Goal: Navigation & Orientation: Understand site structure

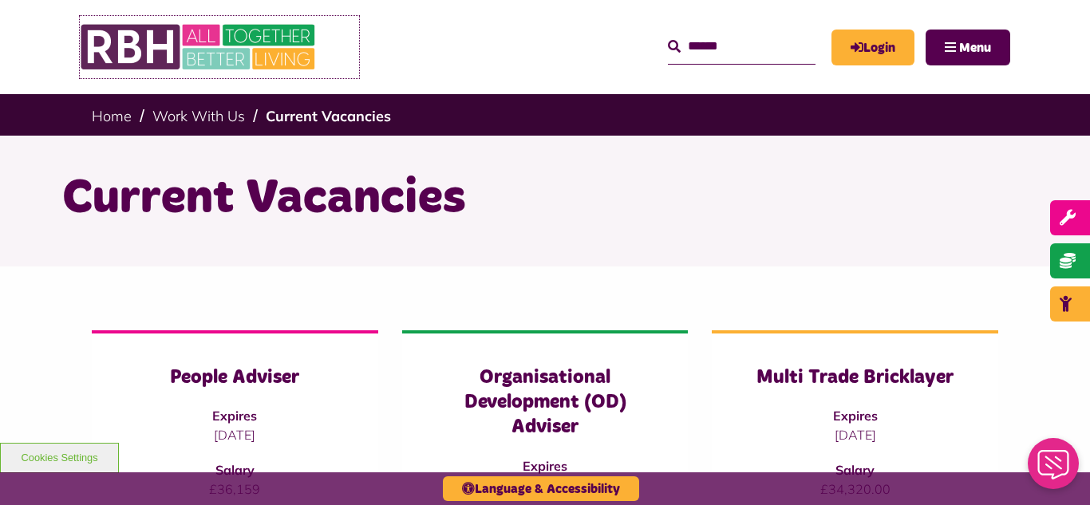
click at [239, 69] on img at bounding box center [199, 47] width 239 height 62
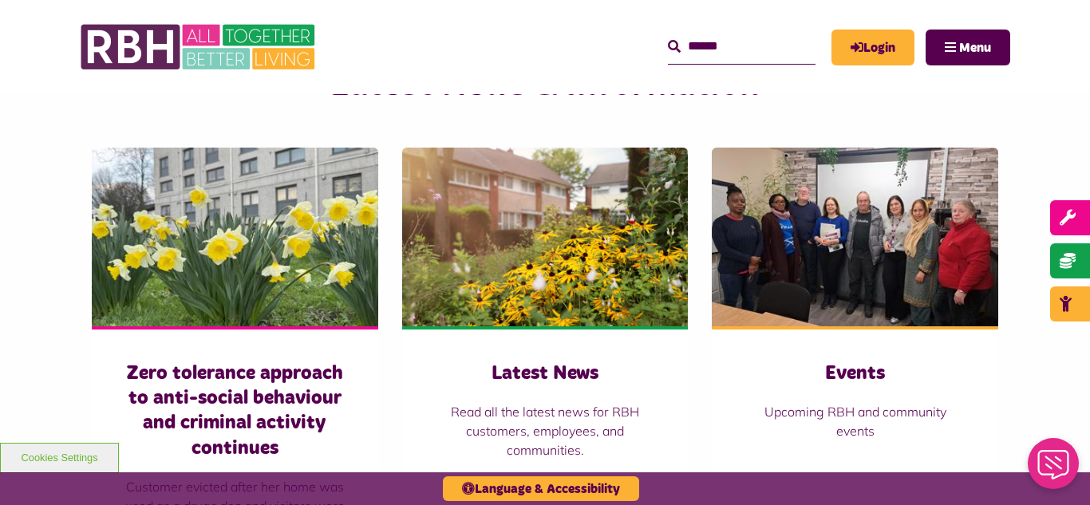
scroll to position [1149, 0]
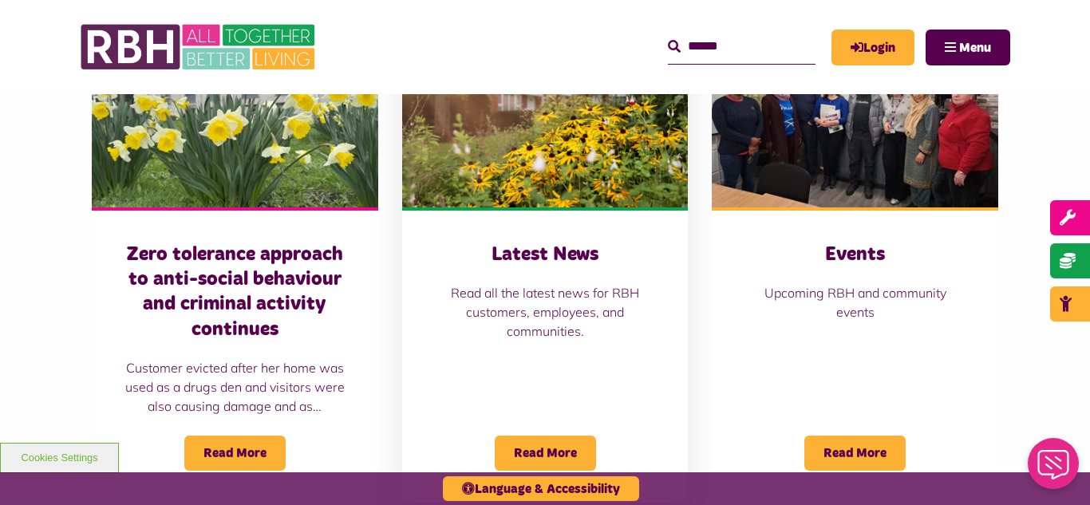
click at [523, 168] on img at bounding box center [545, 118] width 286 height 179
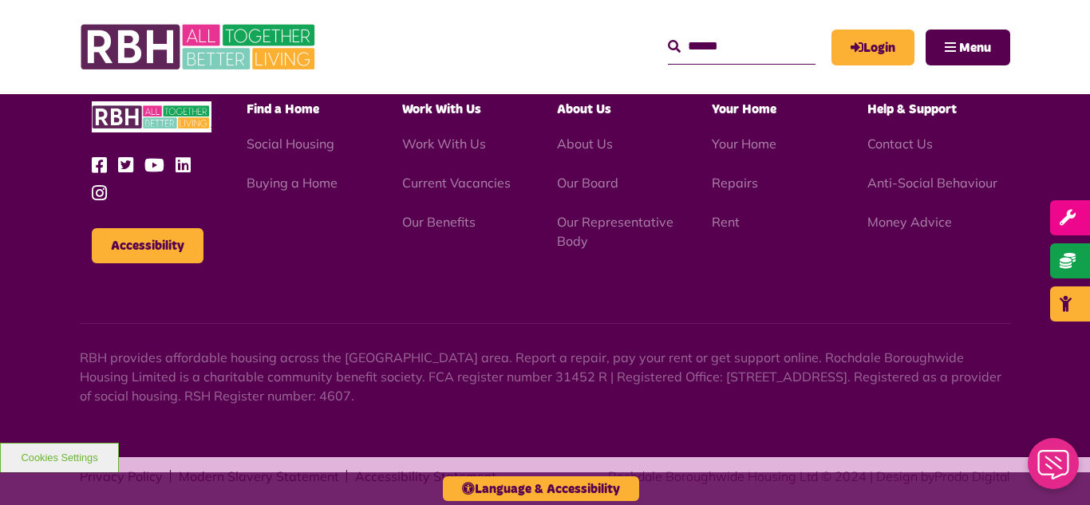
scroll to position [1737, 0]
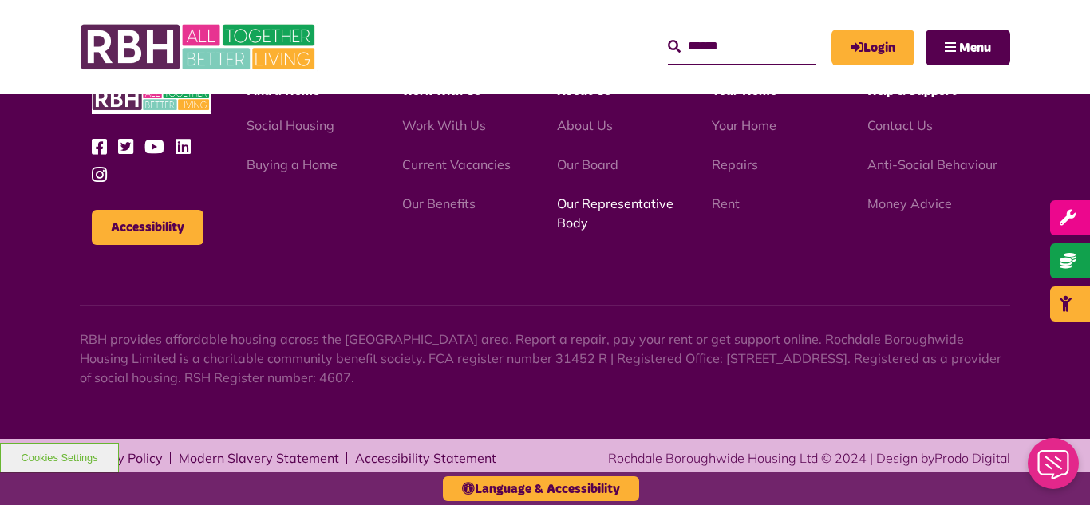
click at [614, 201] on link "Our Representative Body" at bounding box center [615, 213] width 117 height 35
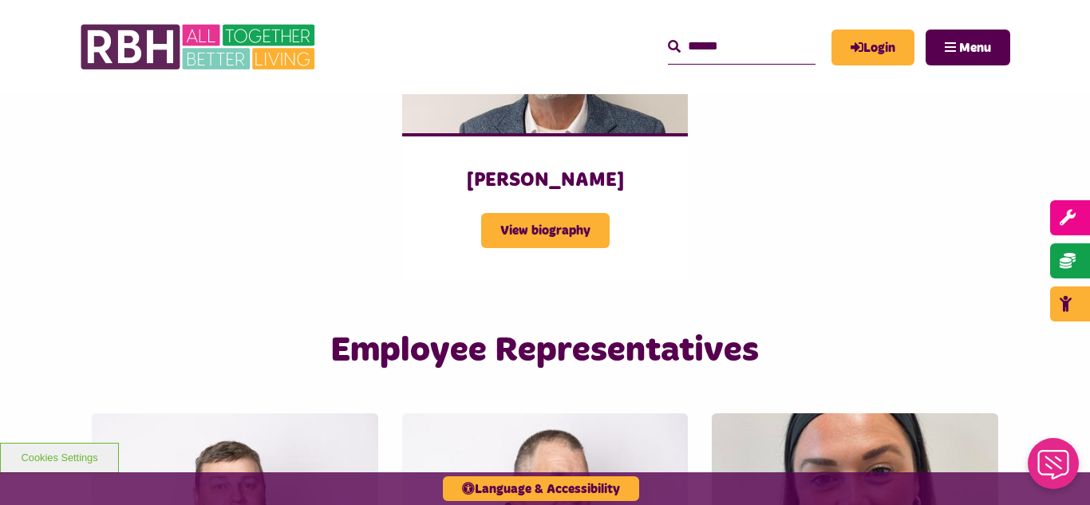
scroll to position [2394, 0]
